Goal: Information Seeking & Learning: Learn about a topic

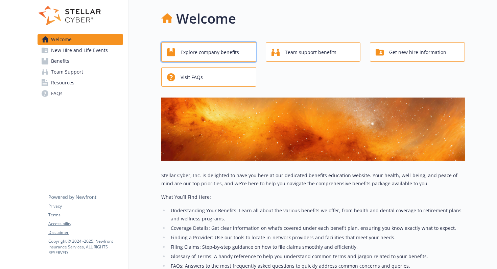
click at [214, 54] on span "Explore company benefits" at bounding box center [210, 52] width 58 height 13
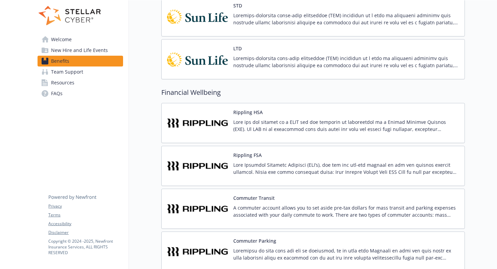
scroll to position [255, 0]
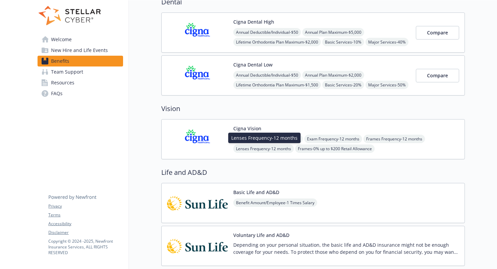
click at [264, 149] on span "Lenses Frequency - 12 months" at bounding box center [263, 149] width 61 height 8
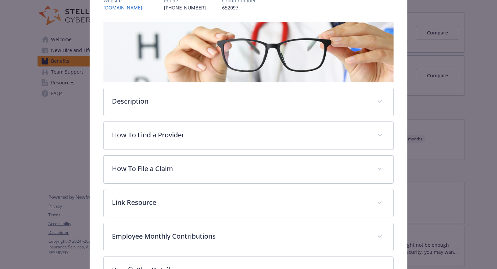
scroll to position [162, 0]
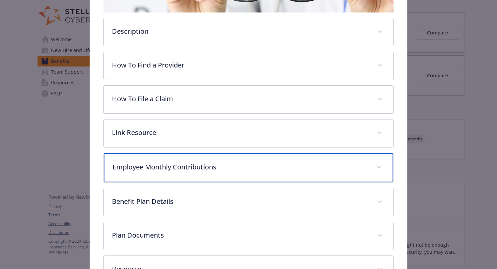
click at [379, 169] on span "details for plan Vision - Cigna Vision - Vision" at bounding box center [379, 167] width 11 height 11
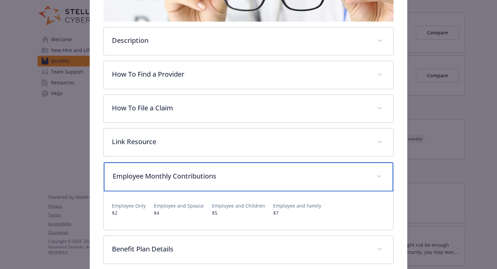
scroll to position [152, 0]
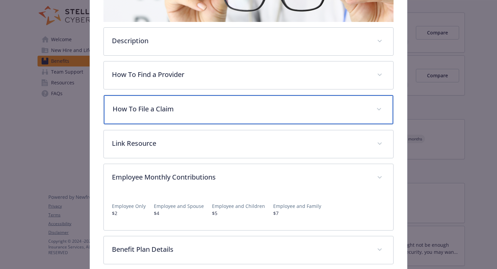
click at [381, 108] on icon "details for plan Vision - Cigna Vision - Vision" at bounding box center [379, 109] width 4 height 2
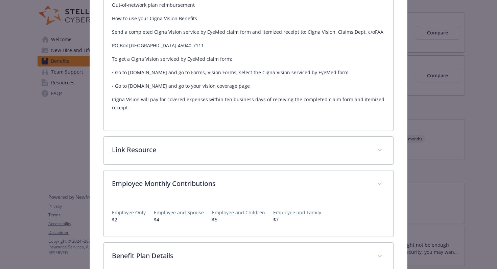
scroll to position [363, 0]
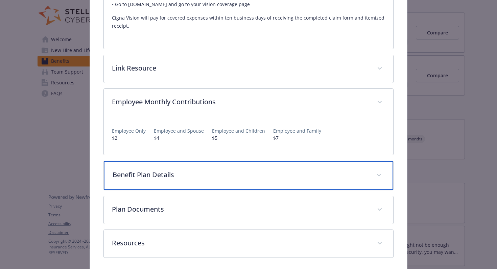
click at [379, 174] on icon "details for plan Vision - Cigna Vision - Vision" at bounding box center [379, 175] width 4 height 3
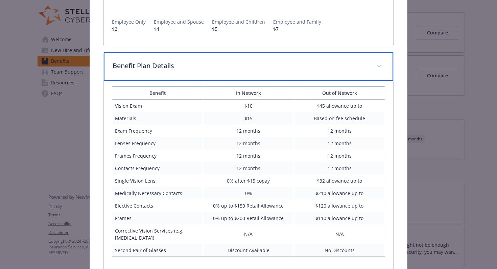
scroll to position [472, 0]
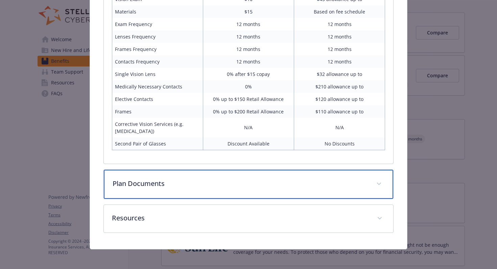
click at [381, 182] on span "details for plan Vision - Cigna Vision - Vision" at bounding box center [379, 184] width 11 height 11
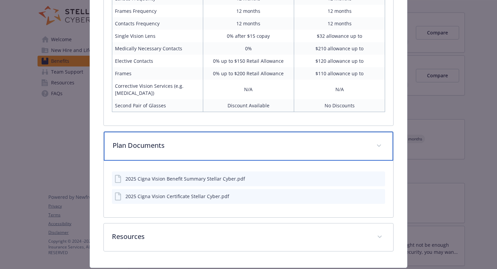
scroll to position [635, 0]
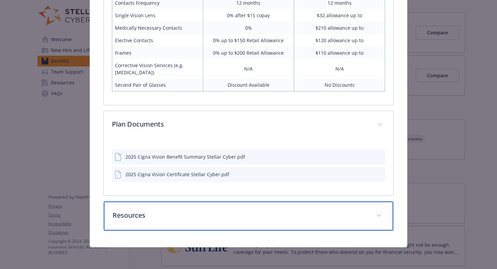
click at [381, 216] on icon "details for plan Vision - Cigna Vision - Vision" at bounding box center [379, 216] width 4 height 3
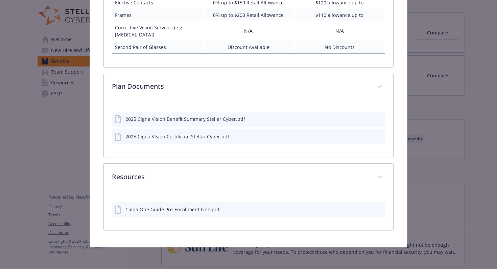
scroll to position [673, 0]
click at [369, 117] on icon "download file" at bounding box center [367, 118] width 5 height 5
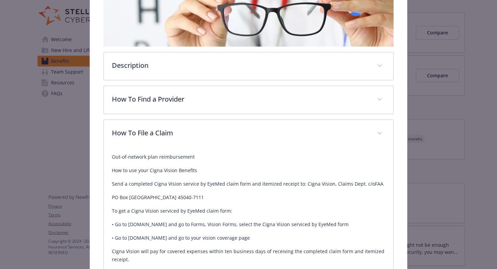
scroll to position [0, 0]
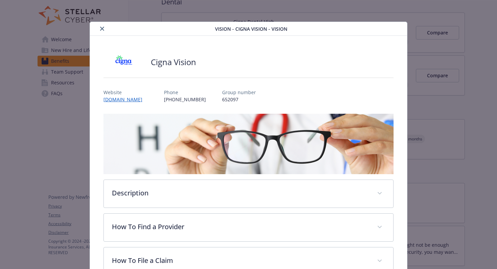
click at [103, 28] on icon "close" at bounding box center [102, 29] width 4 height 4
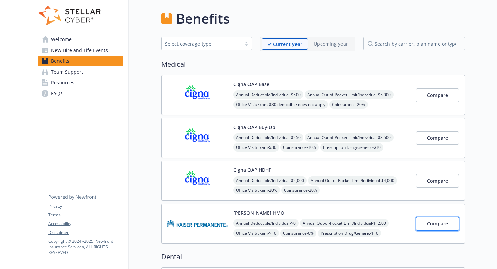
click at [442, 225] on span "Compare" at bounding box center [437, 224] width 21 height 6
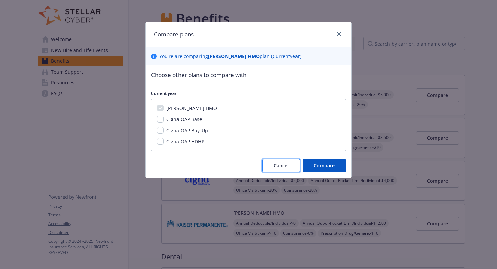
click at [281, 165] on span "Cancel" at bounding box center [281, 166] width 15 height 6
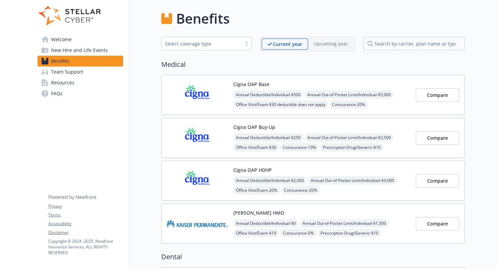
click at [220, 215] on img at bounding box center [197, 224] width 61 height 29
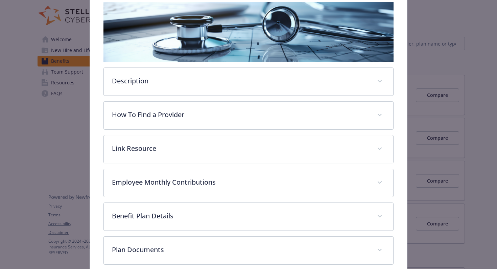
scroll to position [120, 0]
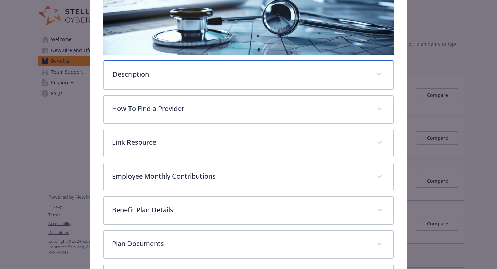
click at [382, 73] on span "details for plan Medical - Kaiser HMO - Medical HMO" at bounding box center [379, 74] width 11 height 11
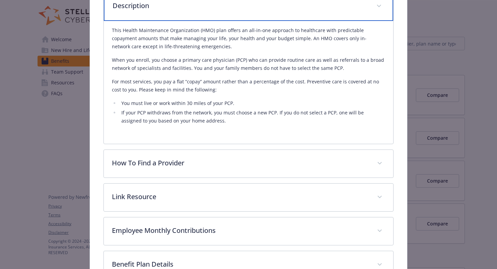
scroll to position [215, 0]
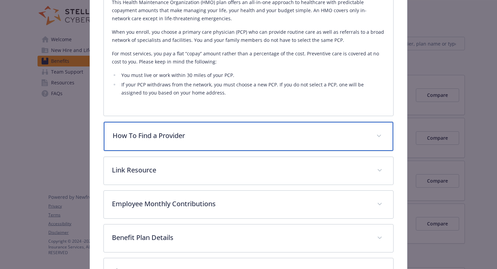
click at [378, 136] on span "details for plan Medical - Kaiser HMO - Medical HMO" at bounding box center [379, 136] width 11 height 11
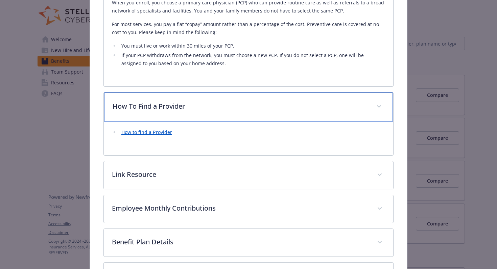
scroll to position [272, 0]
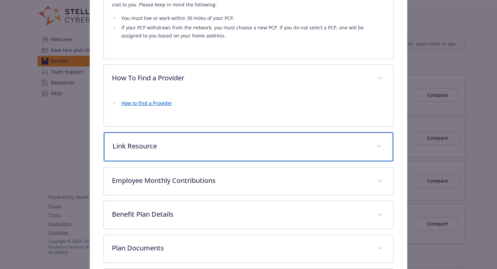
click at [379, 146] on icon "details for plan Medical - Kaiser HMO - Medical HMO" at bounding box center [379, 146] width 4 height 3
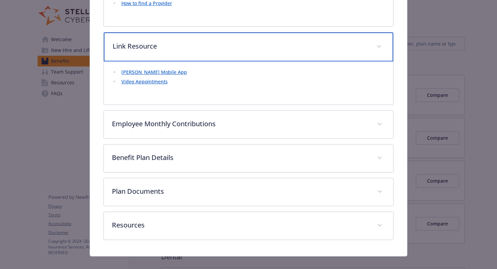
scroll to position [373, 0]
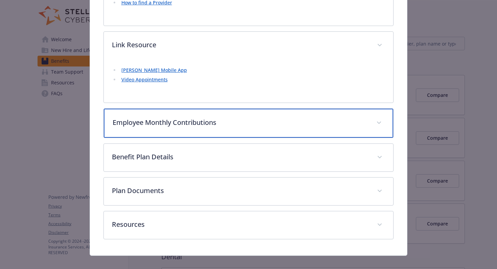
click at [378, 122] on icon "details for plan Medical - Kaiser HMO - Medical HMO" at bounding box center [379, 123] width 4 height 3
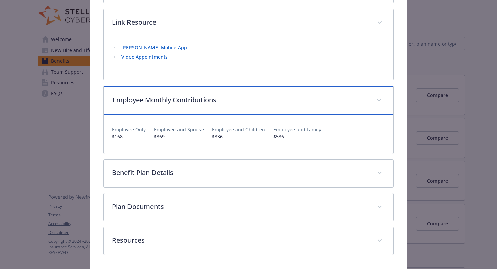
scroll to position [420, 0]
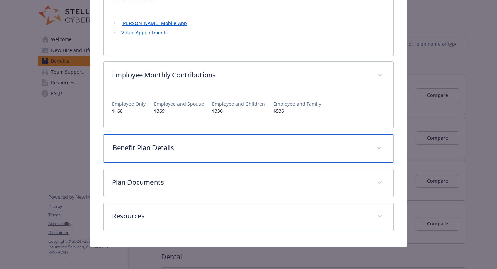
click at [382, 149] on span "details for plan Medical - Kaiser HMO - Medical HMO" at bounding box center [379, 148] width 11 height 11
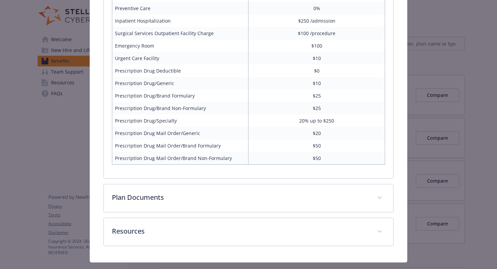
scroll to position [703, 0]
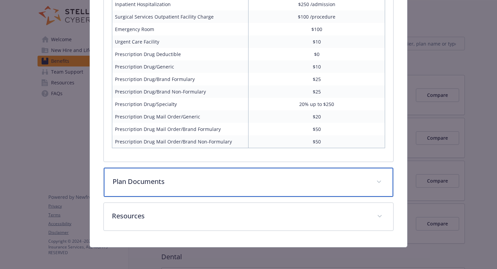
click at [383, 183] on span "details for plan Medical - Kaiser HMO - Medical HMO" at bounding box center [379, 182] width 11 height 11
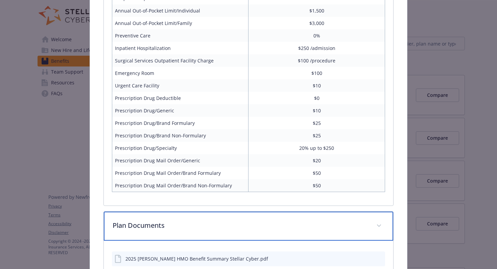
scroll to position [794, 0]
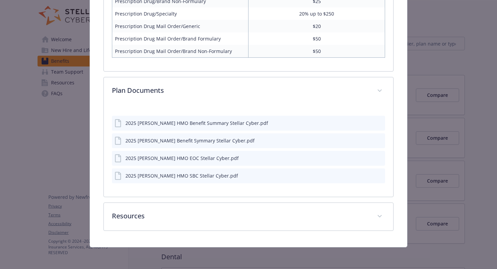
click at [369, 122] on icon "download file" at bounding box center [367, 122] width 4 height 4
click at [369, 141] on icon "download file" at bounding box center [367, 140] width 5 height 5
click at [367, 158] on icon "download file" at bounding box center [367, 157] width 4 height 4
